Goal: Navigation & Orientation: Find specific page/section

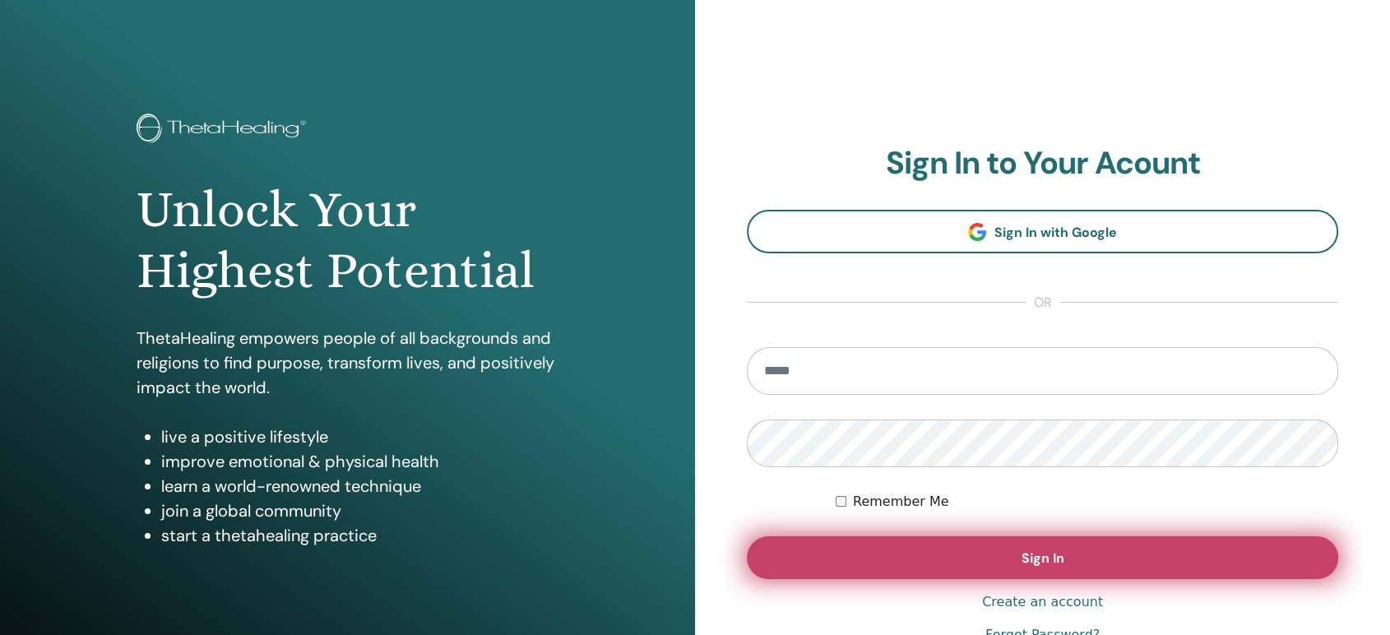
type input "**********"
click at [926, 545] on button "Sign In" at bounding box center [1042, 557] width 591 height 43
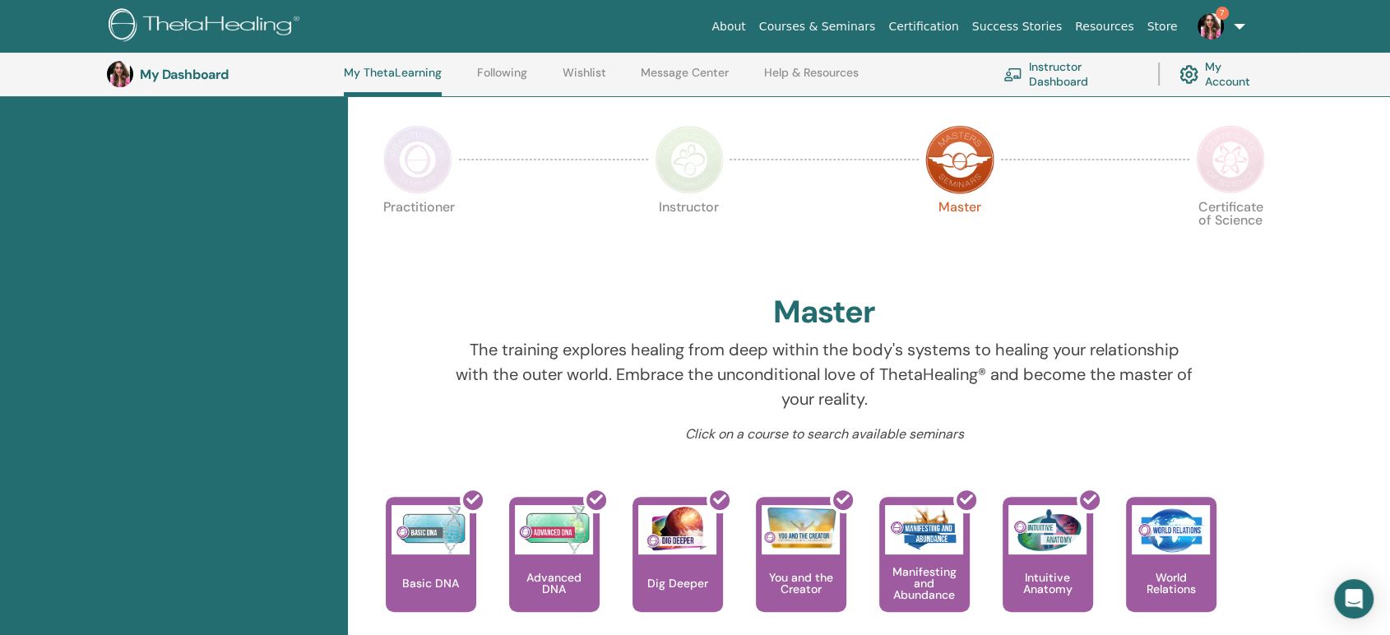
scroll to position [134, 0]
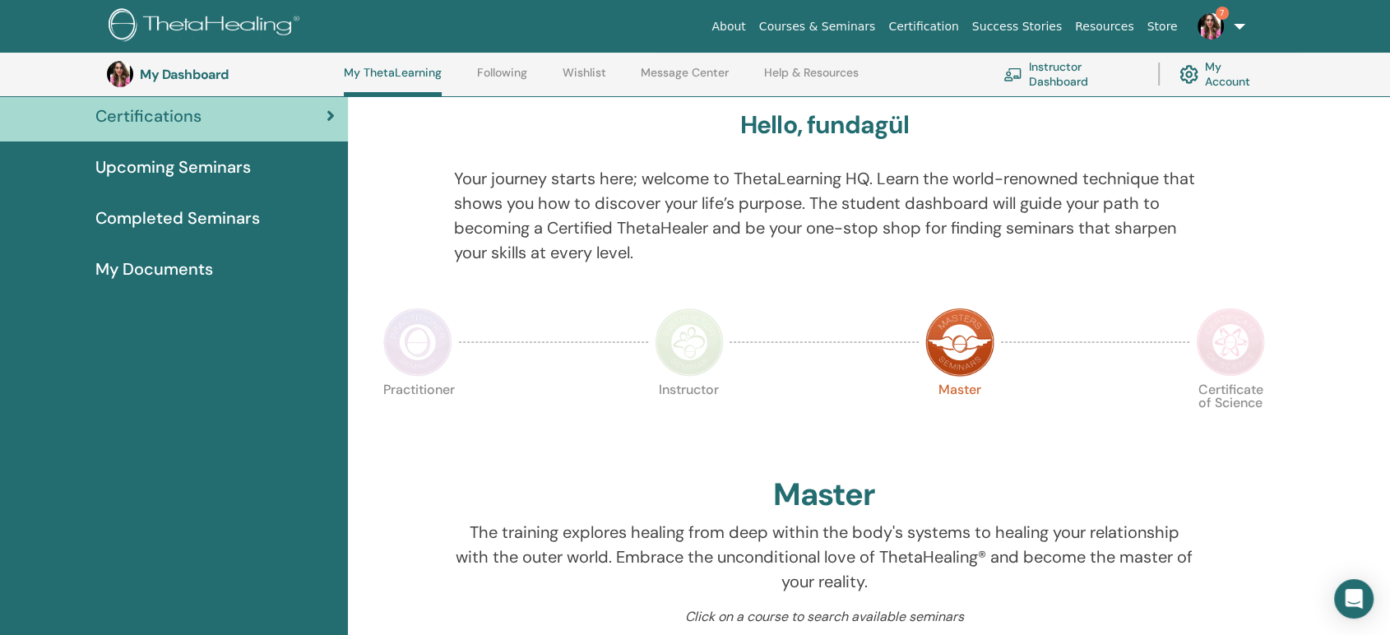
click at [1241, 340] on img at bounding box center [1230, 342] width 69 height 69
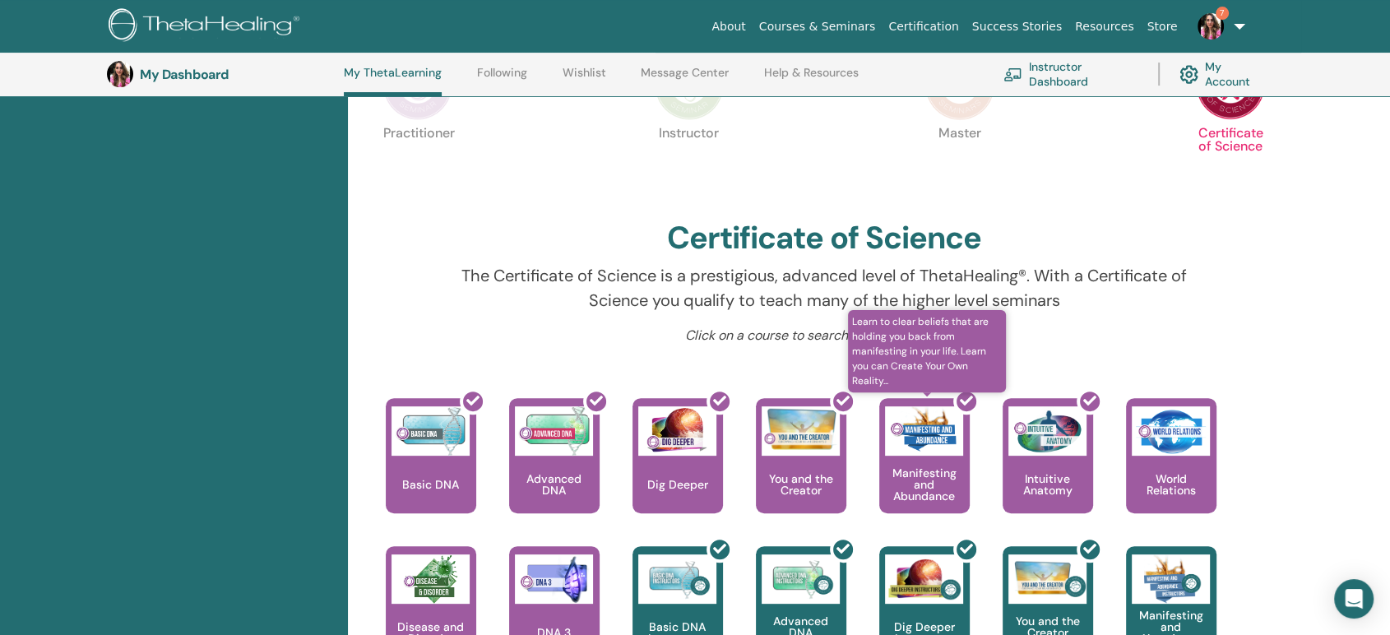
scroll to position [317, 0]
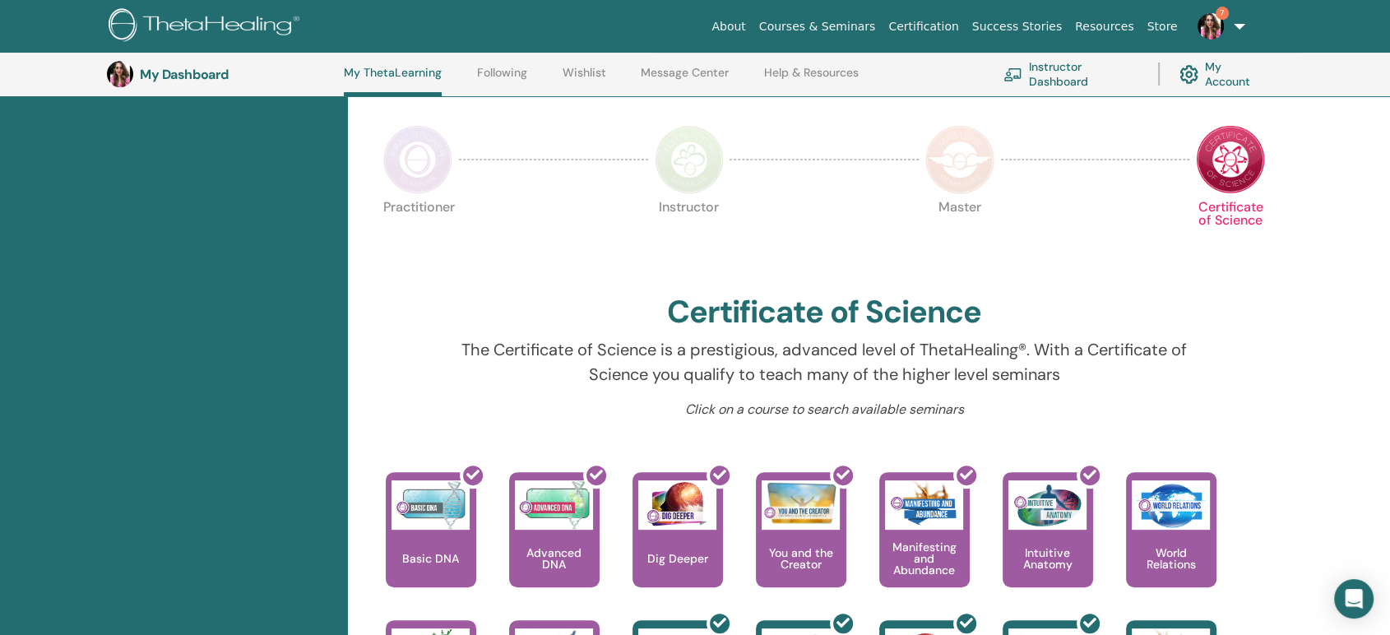
click at [957, 145] on img at bounding box center [959, 159] width 69 height 69
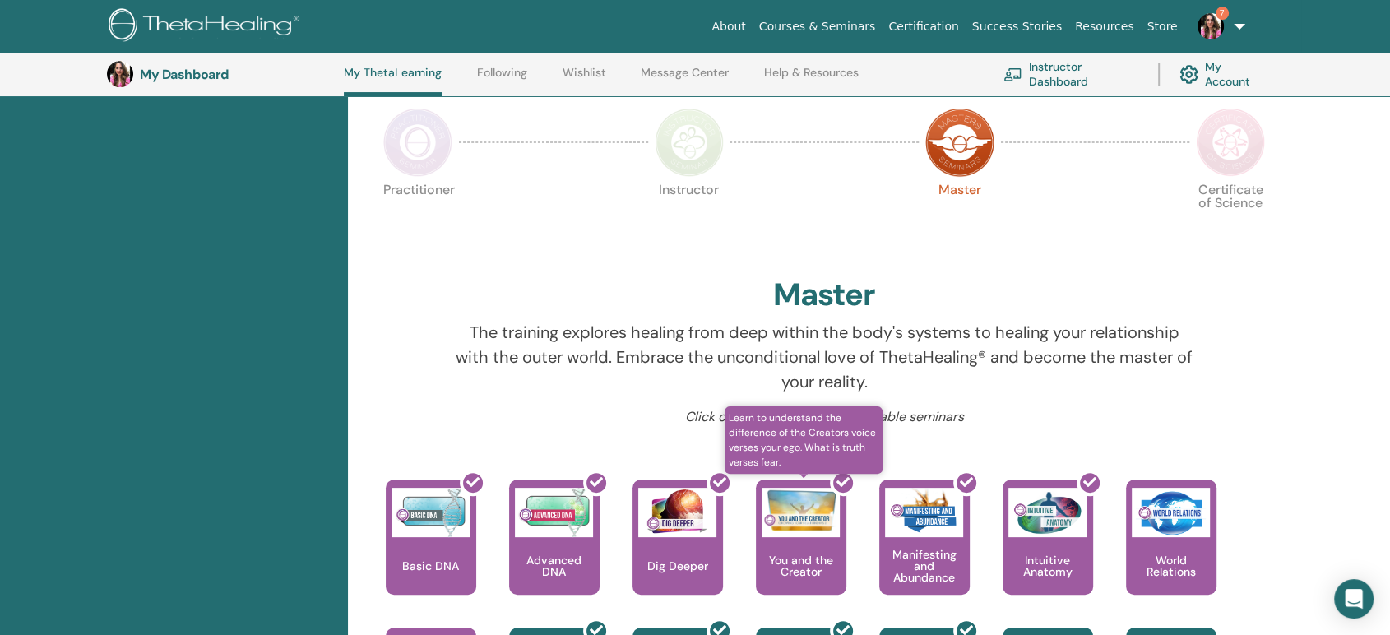
scroll to position [225, 0]
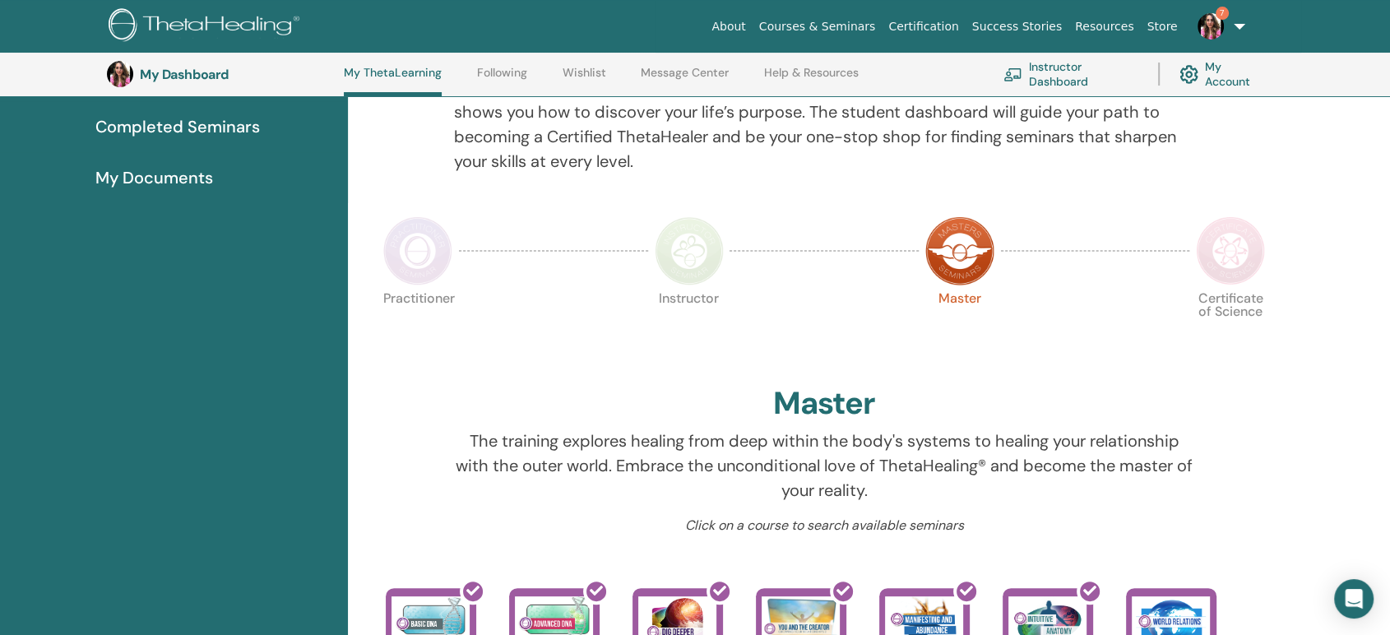
click at [699, 263] on img at bounding box center [689, 250] width 69 height 69
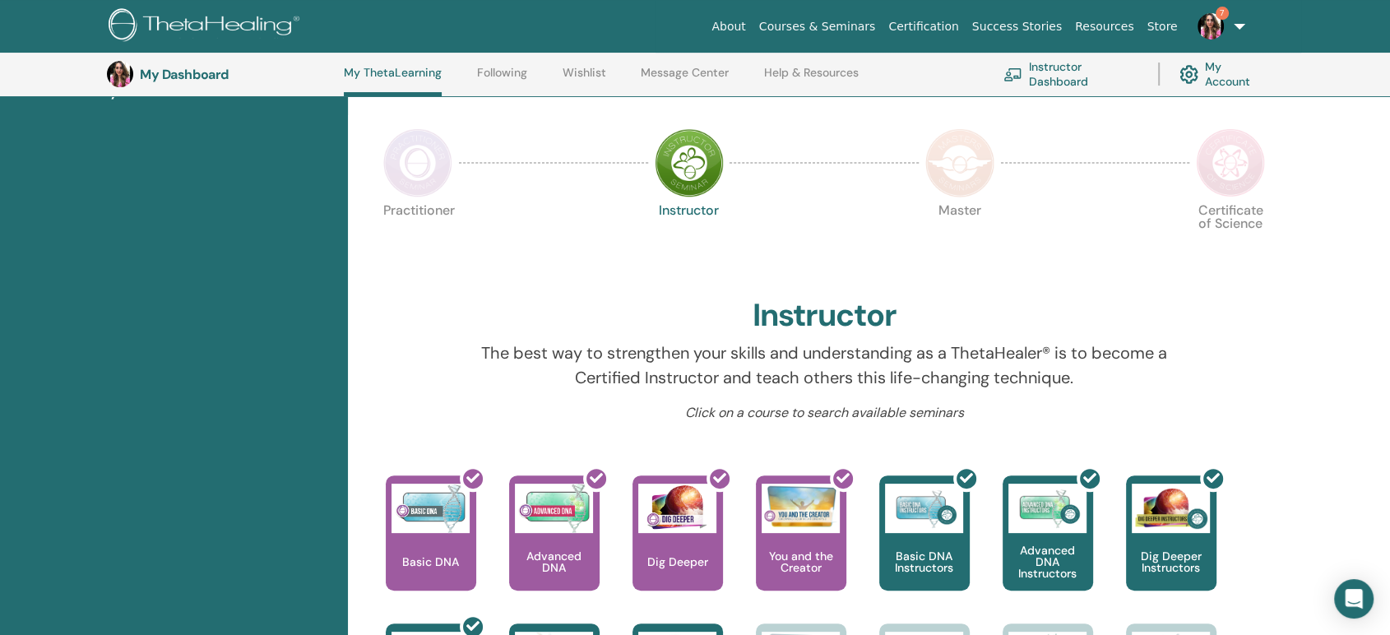
scroll to position [225, 0]
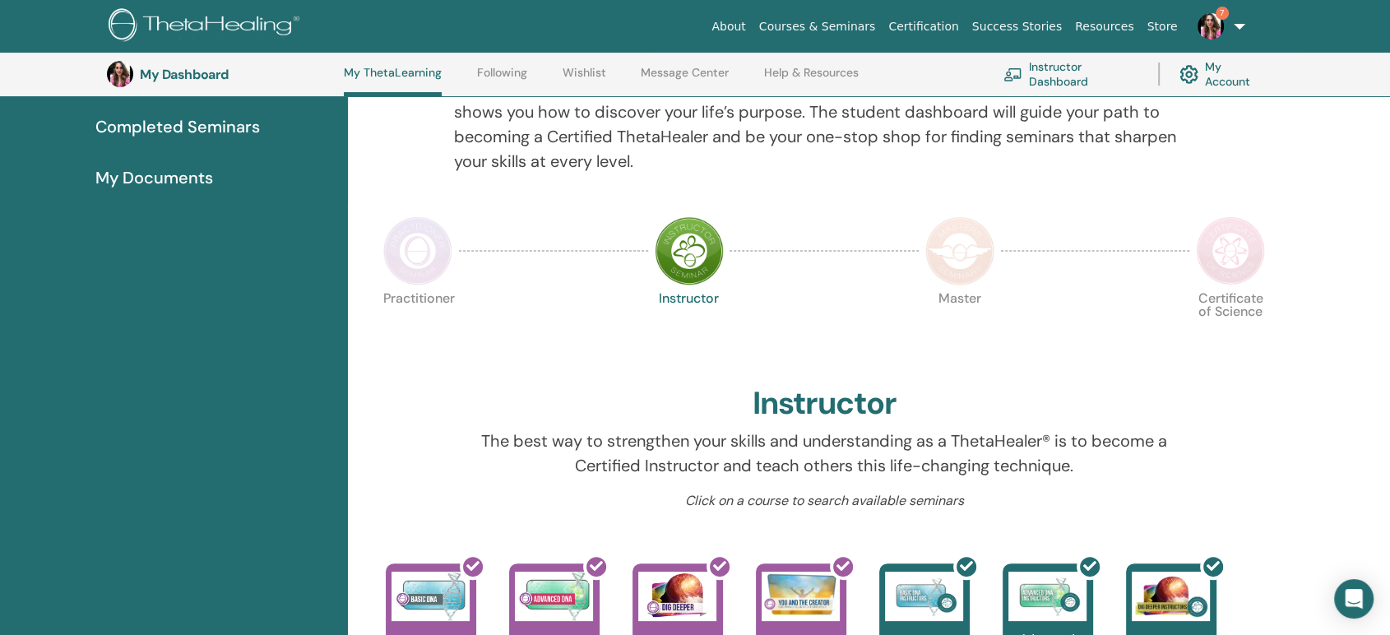
click at [397, 252] on img at bounding box center [417, 250] width 69 height 69
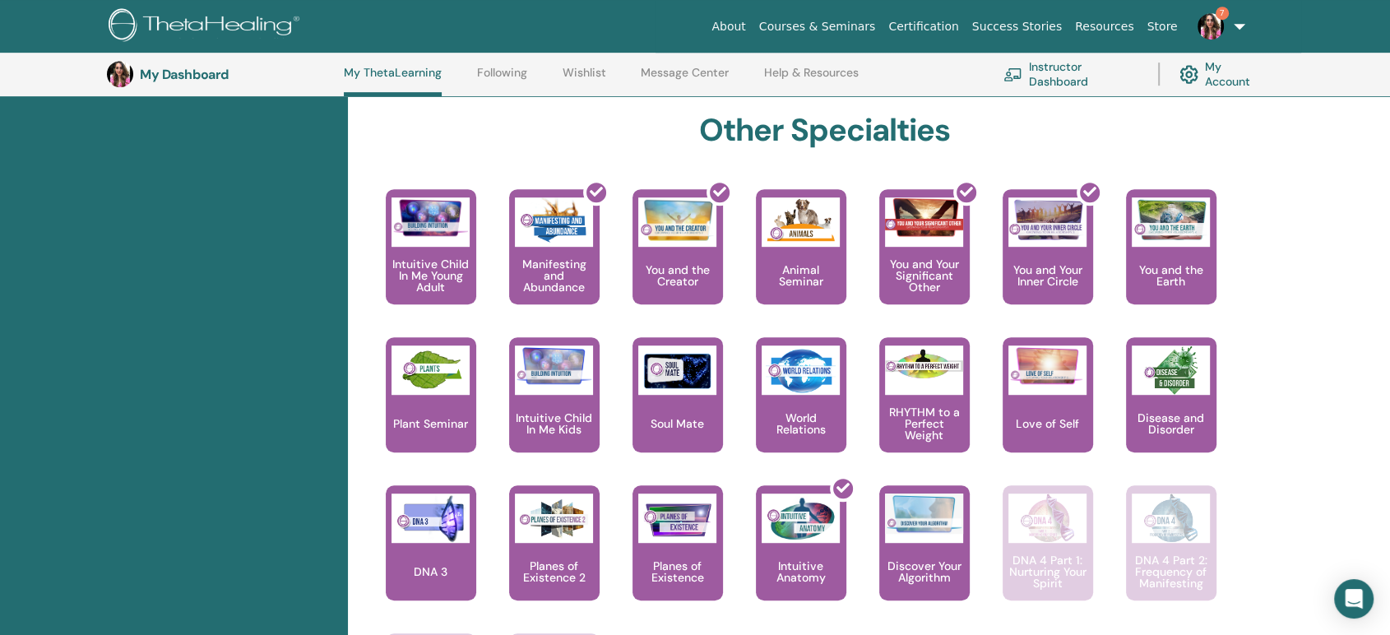
scroll to position [773, 0]
